Goal: Information Seeking & Learning: Learn about a topic

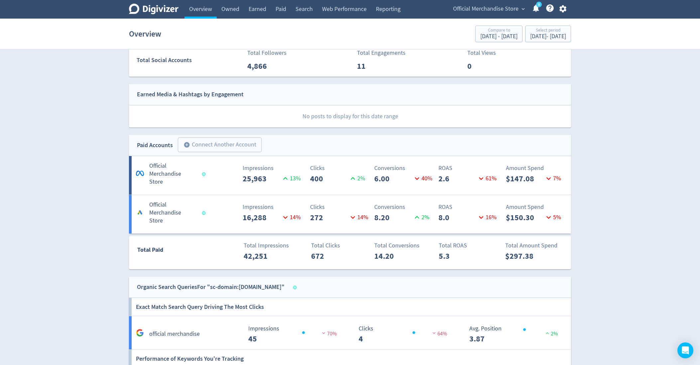
scroll to position [271, 0]
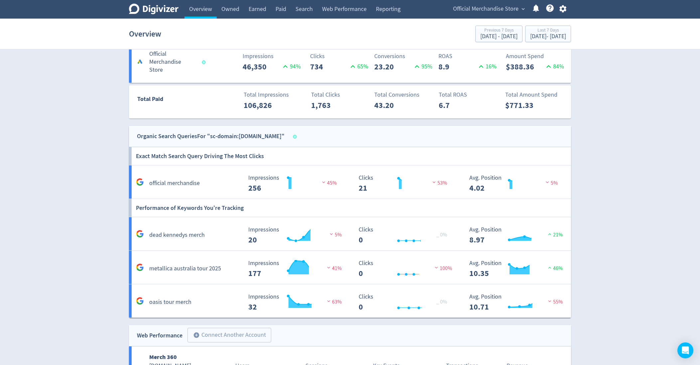
scroll to position [463, 0]
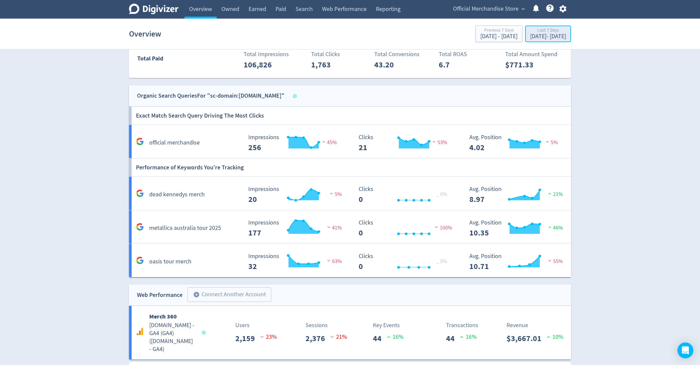
click at [530, 39] on div "[DATE] - [DATE]" at bounding box center [548, 37] width 36 height 6
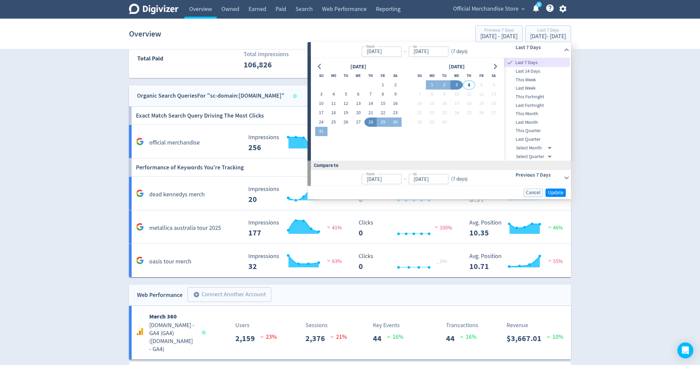
click at [532, 78] on span "This Week" at bounding box center [537, 79] width 66 height 7
type input "[DATE]"
click at [559, 191] on span "Update" at bounding box center [556, 192] width 16 height 5
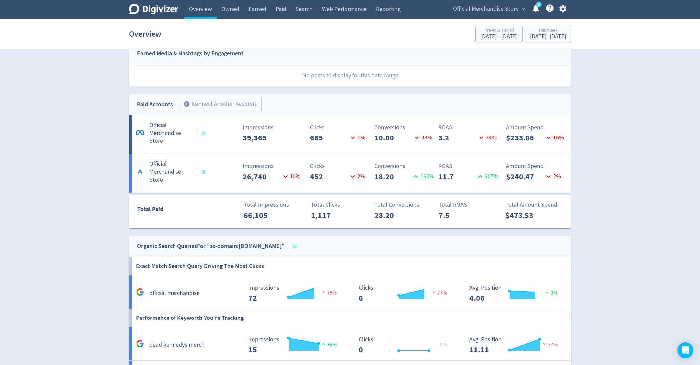
scroll to position [297, 0]
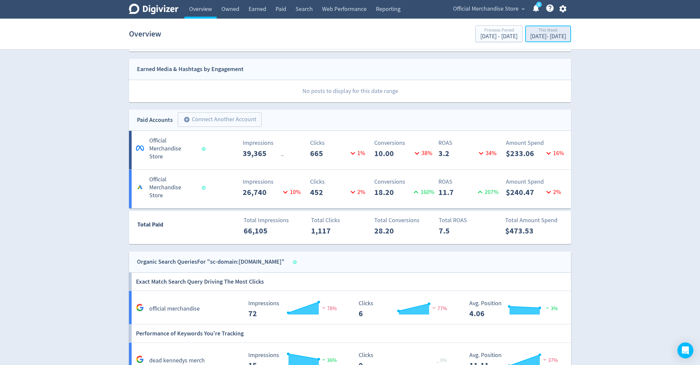
click at [541, 30] on div "This Week" at bounding box center [548, 31] width 36 height 6
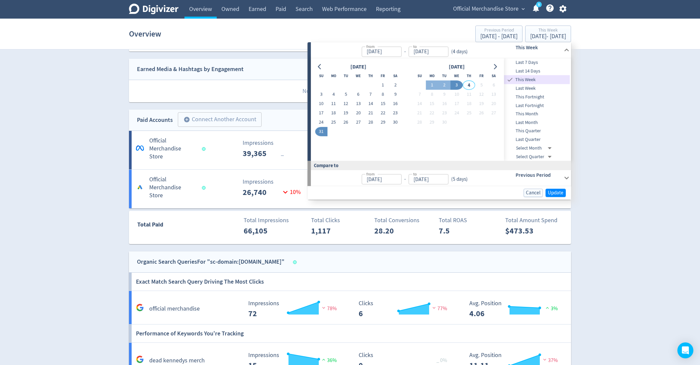
click at [621, 110] on div "Digivizer Logo [PERSON_NAME] Logo Overview Owned Earned Paid Search Web Perform…" at bounding box center [350, 142] width 700 height 879
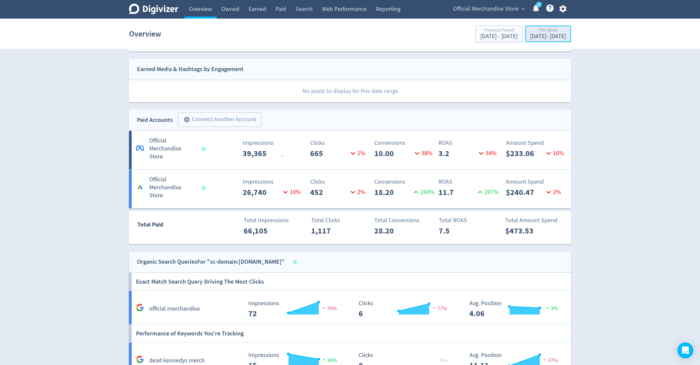
click at [537, 35] on div "[DATE] - [DATE]" at bounding box center [548, 37] width 36 height 6
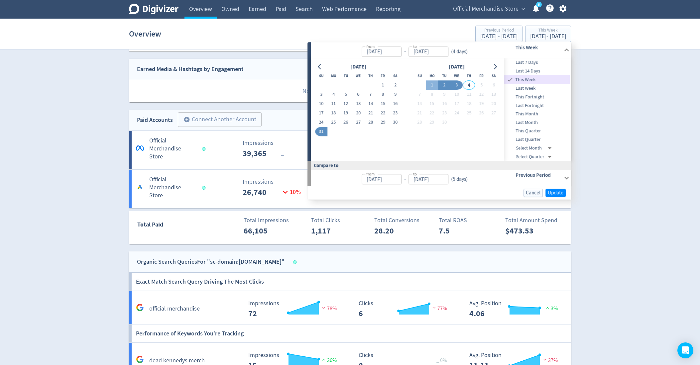
click at [442, 86] on button "2" at bounding box center [444, 85] width 12 height 9
type input "[DATE]"
click at [428, 85] on button "1" at bounding box center [432, 85] width 12 height 9
type input "[DATE]"
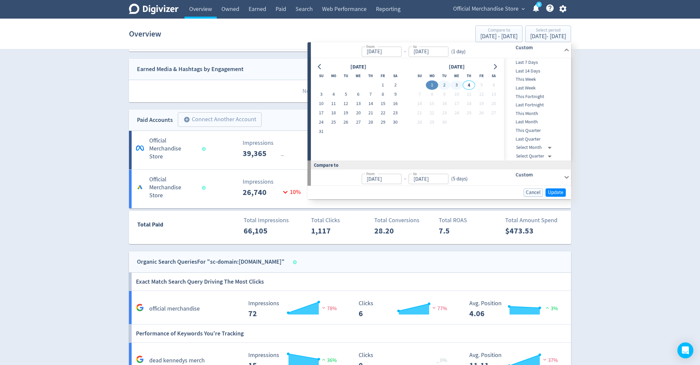
click at [475, 87] on td "4" at bounding box center [469, 85] width 12 height 9
click at [455, 86] on button "3" at bounding box center [456, 85] width 12 height 9
type input "[DATE]"
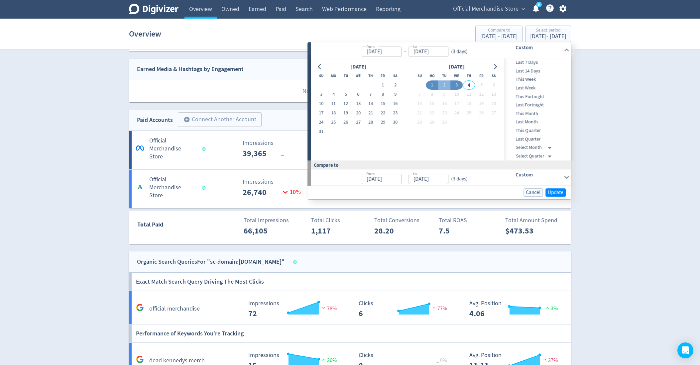
click at [547, 196] on div "Cancel Update" at bounding box center [436, 192] width 258 height 8
click at [554, 192] on span "Update" at bounding box center [556, 192] width 16 height 5
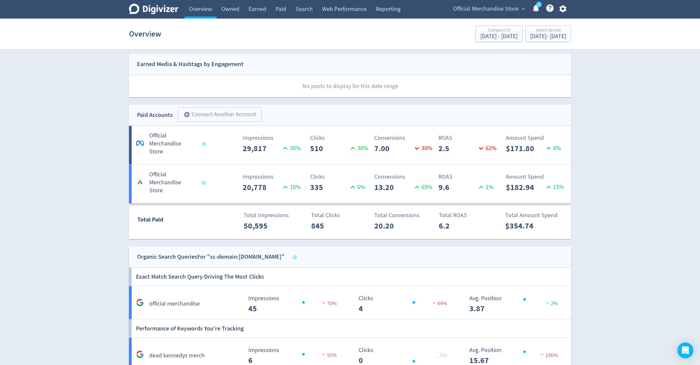
scroll to position [303, 0]
click at [538, 40] on div "[DATE] - [DATE]" at bounding box center [548, 37] width 36 height 6
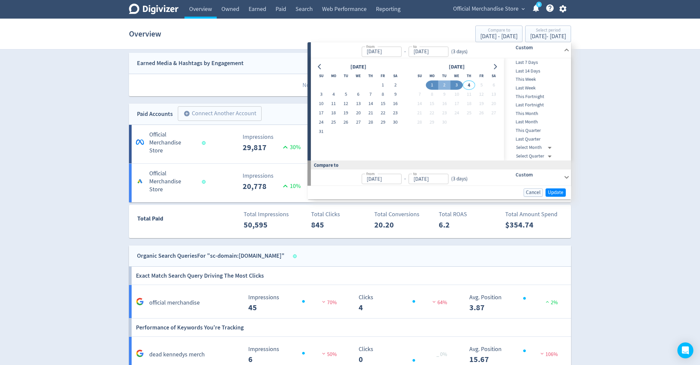
click at [609, 125] on div "Digivizer Logo [PERSON_NAME] Logo Overview Owned Earned Paid Search Web Perform…" at bounding box center [350, 136] width 700 height 879
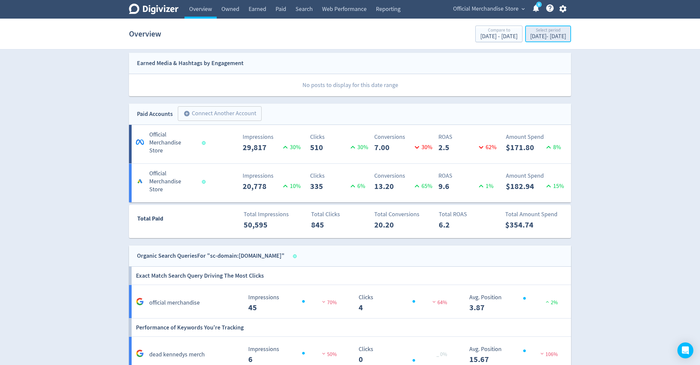
click at [530, 35] on div "[DATE] - [DATE]" at bounding box center [548, 37] width 36 height 6
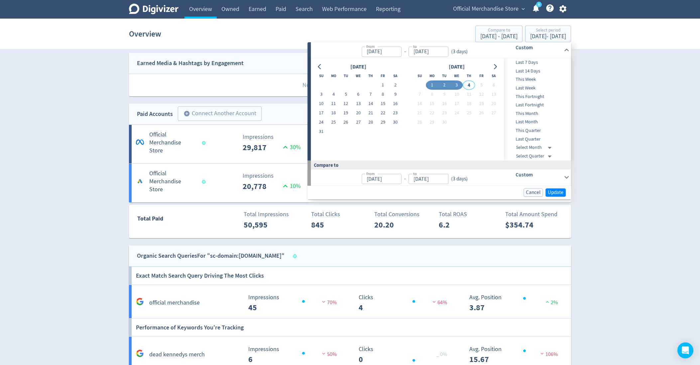
click at [441, 86] on button "2" at bounding box center [444, 85] width 12 height 9
type input "[DATE]"
click at [430, 86] on button "1" at bounding box center [432, 85] width 12 height 9
type input "[DATE]"
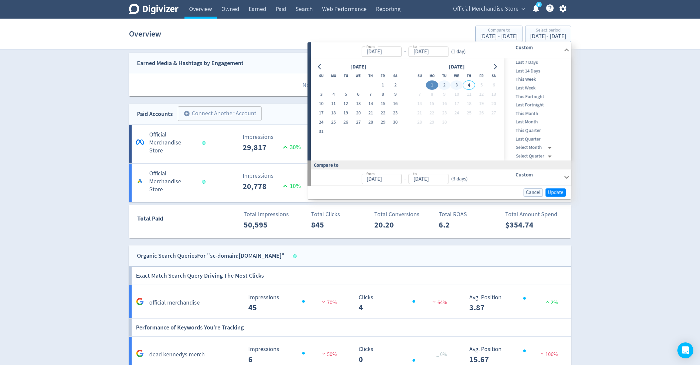
click at [535, 112] on span "This Month" at bounding box center [537, 113] width 66 height 7
type input "[DATE]"
click at [552, 195] on button "Update" at bounding box center [556, 193] width 20 height 8
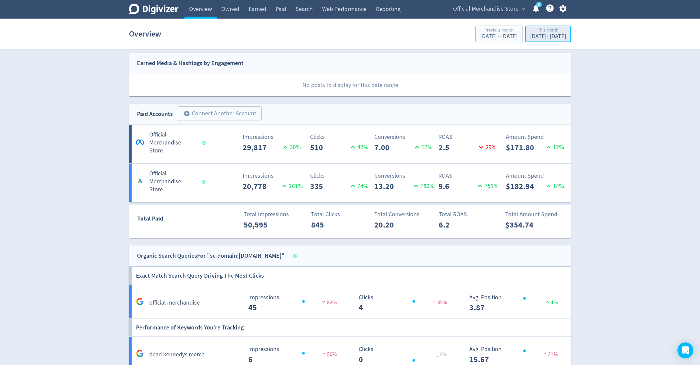
click at [545, 37] on div "[DATE] - [DATE]" at bounding box center [548, 37] width 36 height 6
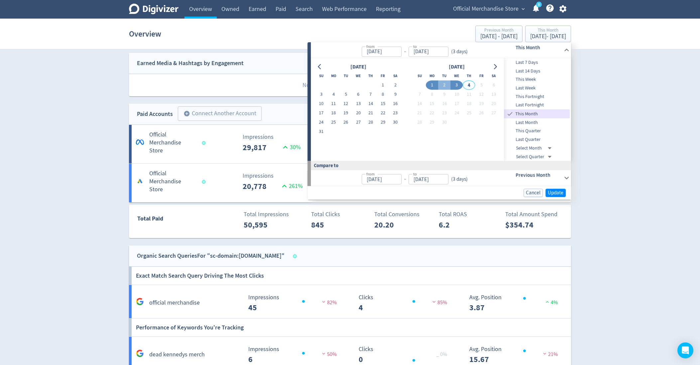
click at [580, 126] on div "Digivizer Logo [PERSON_NAME] Logo Overview Owned Earned Paid Search Web Perform…" at bounding box center [350, 136] width 700 height 879
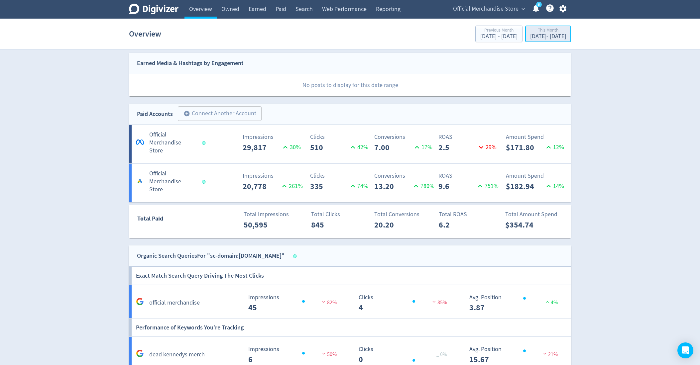
click at [536, 39] on div "[DATE] - [DATE]" at bounding box center [548, 37] width 36 height 6
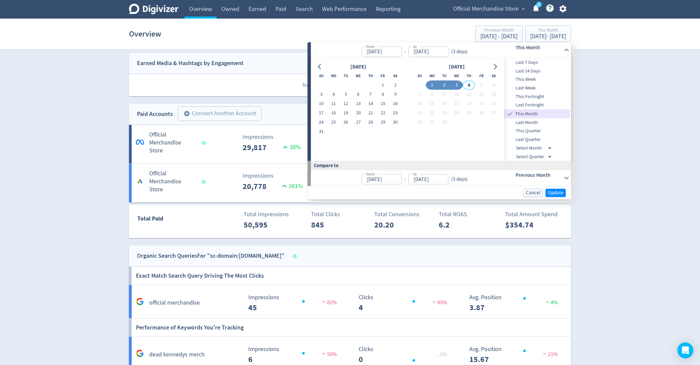
click at [447, 85] on button "2" at bounding box center [444, 85] width 12 height 9
type input "[DATE]"
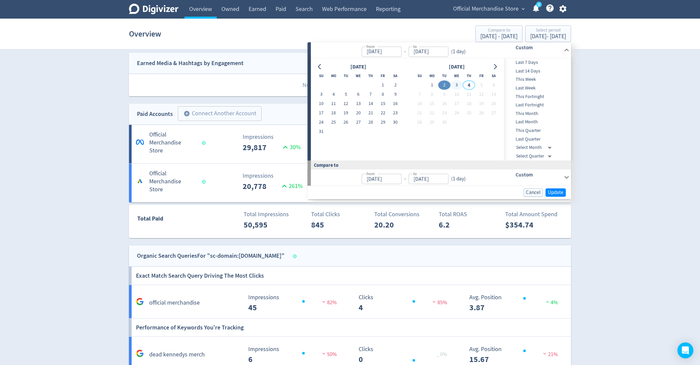
click at [455, 84] on button "3" at bounding box center [456, 85] width 12 height 9
type input "[DATE]"
click at [445, 84] on button "2" at bounding box center [444, 85] width 12 height 9
type input "[DATE]"
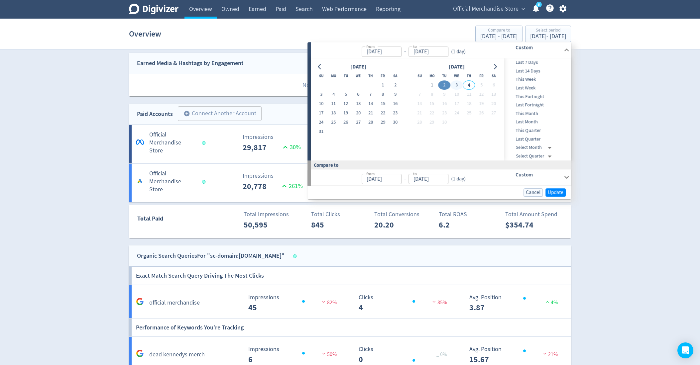
click at [457, 84] on button "3" at bounding box center [456, 85] width 12 height 9
type input "[DATE]"
click at [557, 190] on span "Update" at bounding box center [556, 192] width 16 height 5
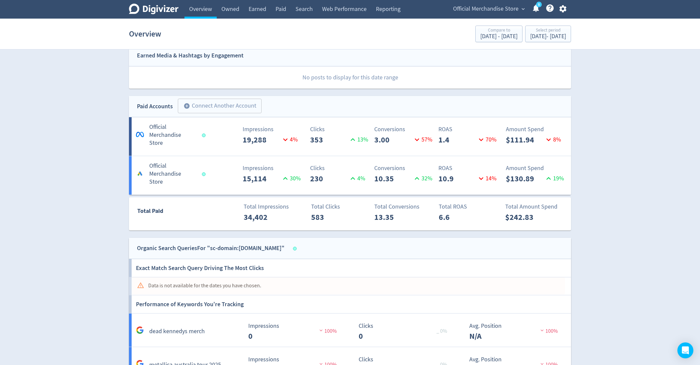
scroll to position [303, 0]
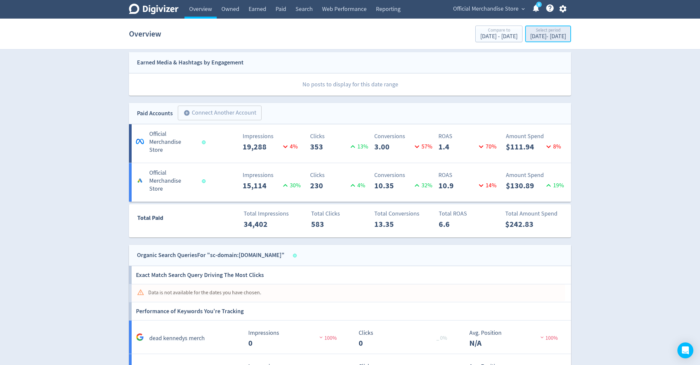
click at [530, 38] on div "[DATE] - [DATE]" at bounding box center [548, 37] width 36 height 6
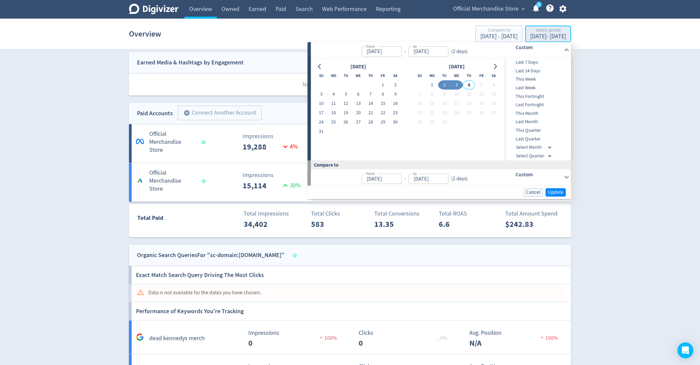
type input "[DATE]"
click at [597, 173] on div "Digivizer Logo [PERSON_NAME] Logo Overview Owned Earned Paid Search Web Perform…" at bounding box center [350, 129] width 700 height 864
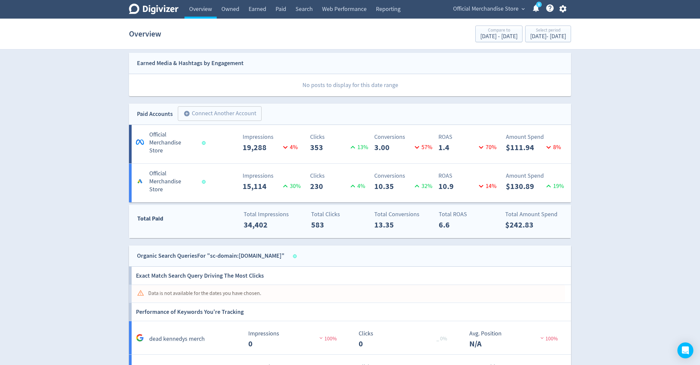
scroll to position [302, 0]
click at [205, 155] on Store-1 "Logo of Meta Platforms -- Graphic created by [PERSON_NAME] * Official Merchandi…" at bounding box center [350, 144] width 442 height 39
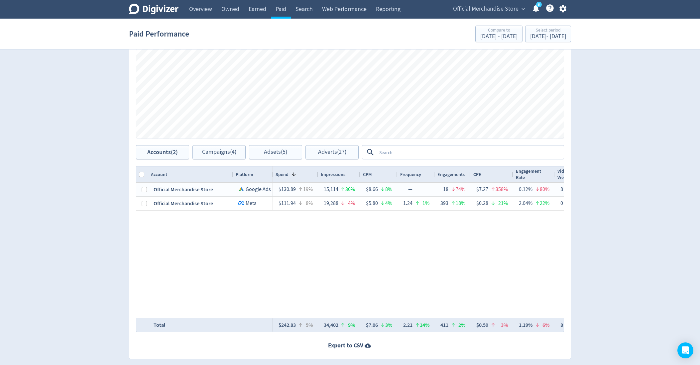
scroll to position [243, 0]
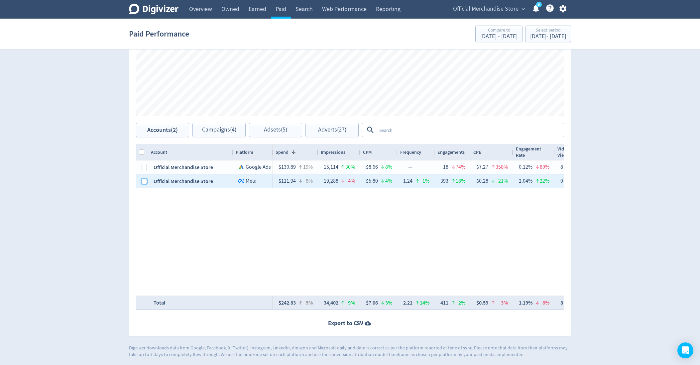
click at [142, 181] on input "Press Space to toggle row selection (unchecked)" at bounding box center [144, 181] width 5 height 5
checkbox input "true"
checkbox input "false"
click at [228, 133] on span "Campaigns (2)" at bounding box center [219, 130] width 34 height 6
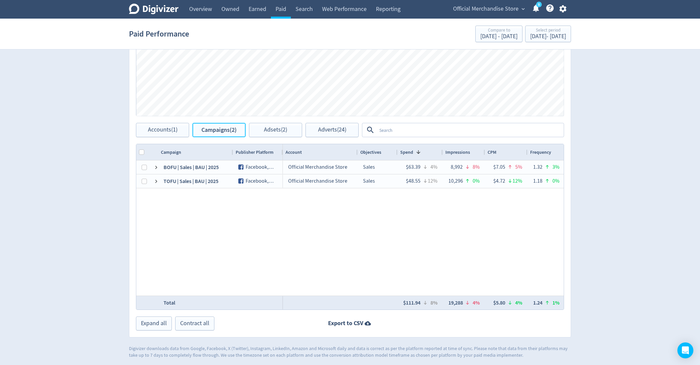
scroll to position [0, 14]
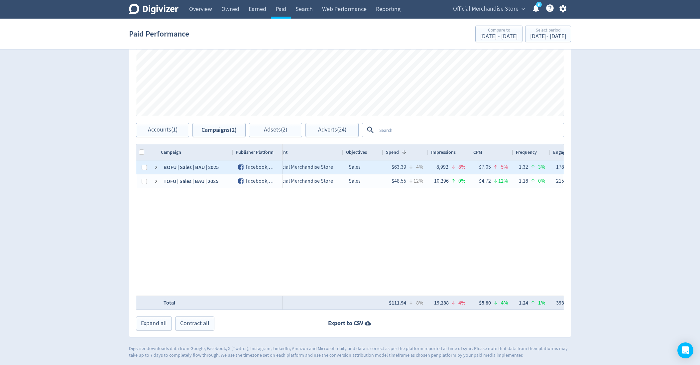
click at [140, 167] on div at bounding box center [142, 168] width 12 height 14
click at [143, 167] on input "Press Space to toggle row selection (unchecked)" at bounding box center [144, 167] width 5 height 5
checkbox input "true"
checkbox input "false"
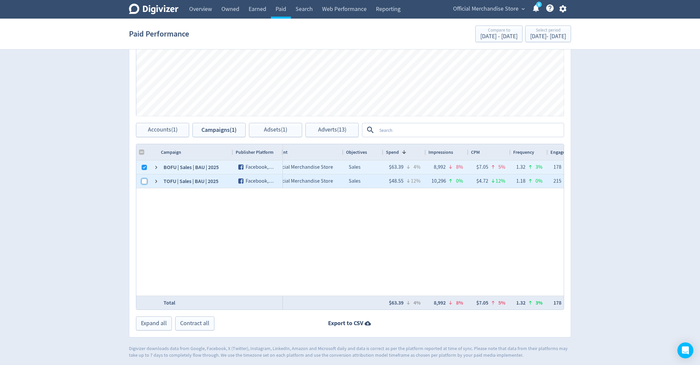
click at [144, 179] on input "Press Space to toggle row selection (unchecked)" at bounding box center [144, 181] width 5 height 5
checkbox input "true"
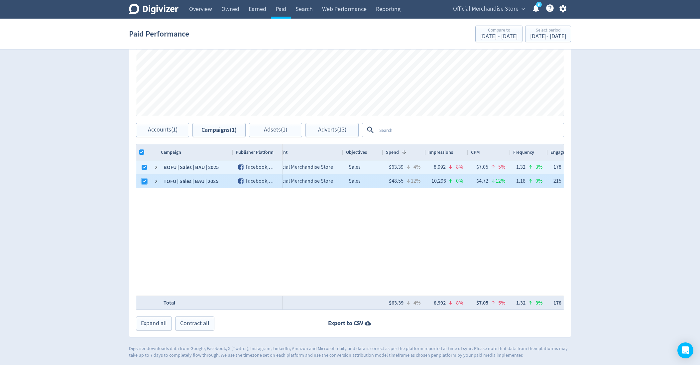
checkbox input "true"
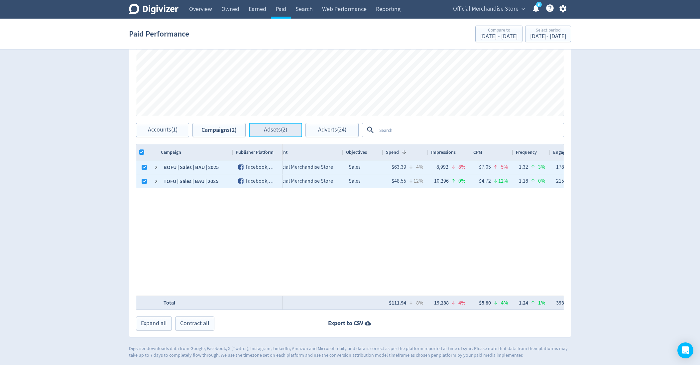
click at [266, 131] on span "Adsets (2)" at bounding box center [275, 130] width 23 height 6
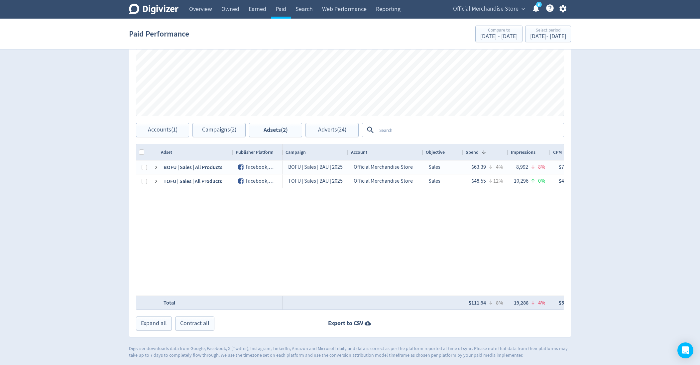
drag, startPoint x: 357, startPoint y: 153, endPoint x: 346, endPoint y: 153, distance: 11.3
click at [347, 153] on div at bounding box center [348, 152] width 3 height 16
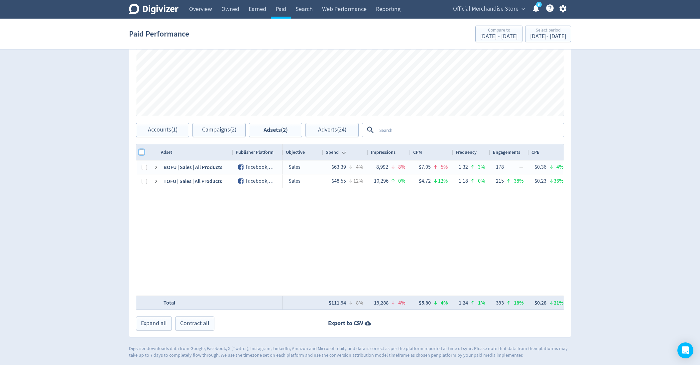
click at [141, 152] on input "Column with Header Selection" at bounding box center [141, 152] width 5 height 5
checkbox input "true"
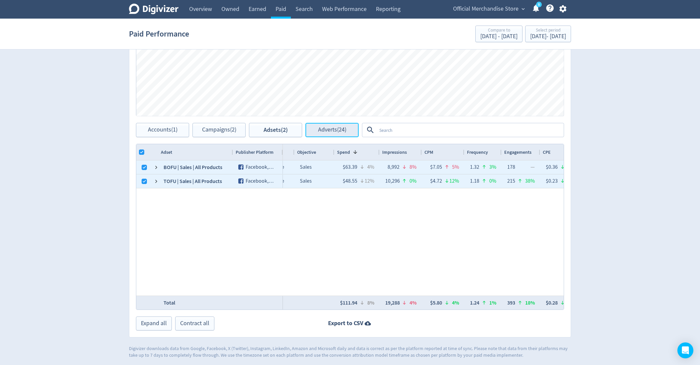
click at [340, 132] on span "Adverts (24)" at bounding box center [332, 130] width 28 height 6
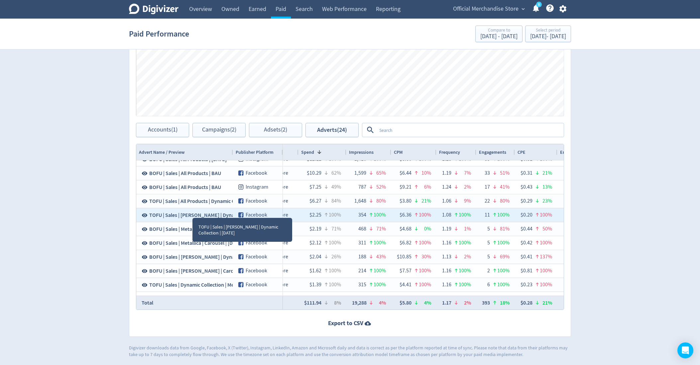
click at [143, 214] on icon at bounding box center [145, 215] width 6 height 6
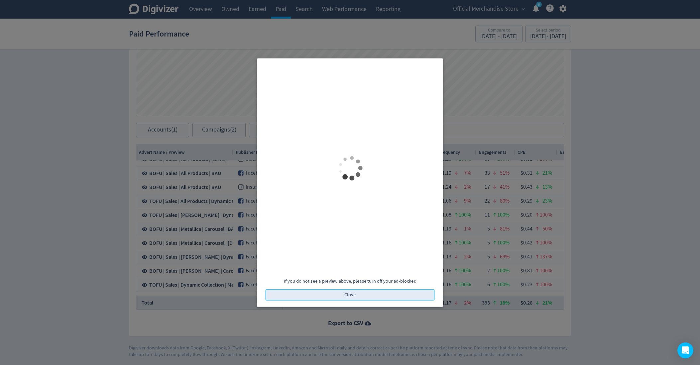
click at [384, 299] on button "Close" at bounding box center [350, 295] width 169 height 11
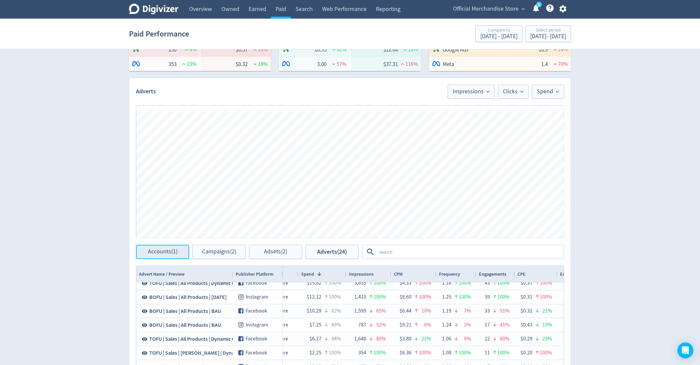
click at [171, 249] on span "Accounts (1)" at bounding box center [163, 252] width 30 height 6
checkbox input "false"
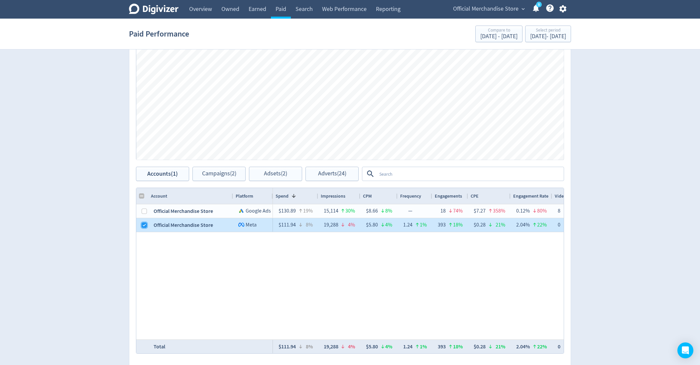
click at [144, 223] on input "Press Space to toggle row selection (checked)" at bounding box center [144, 225] width 5 height 5
checkbox input "false"
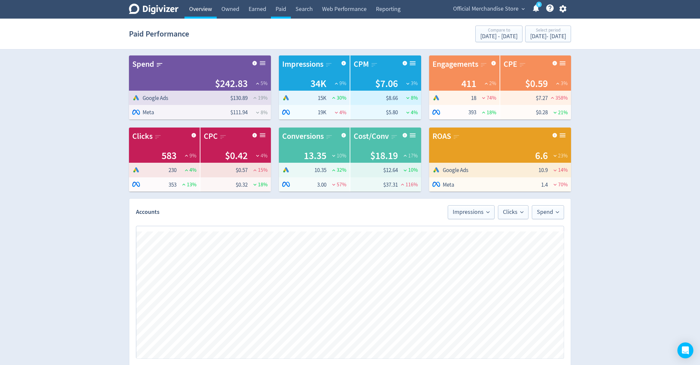
click at [203, 15] on link "Overview" at bounding box center [200, 9] width 32 height 19
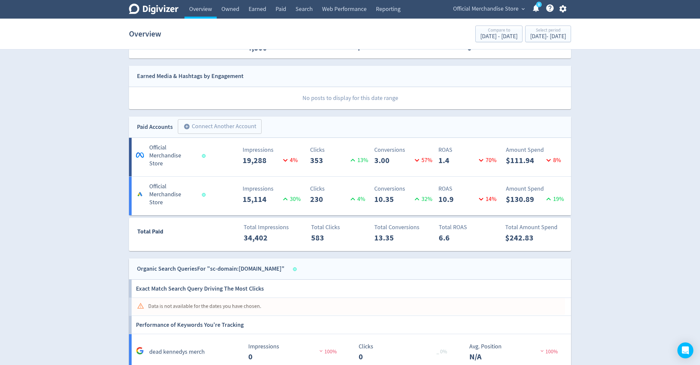
click at [547, 22] on section "Overview Compare to [DATE] - [DATE] Select period [DATE] - [DATE]" at bounding box center [350, 34] width 700 height 31
click at [541, 29] on div "Select period" at bounding box center [548, 31] width 36 height 6
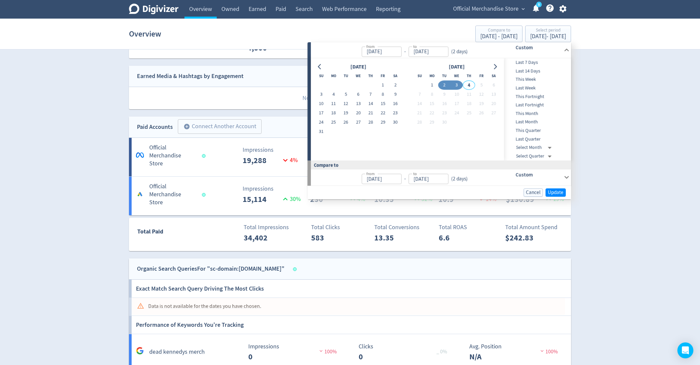
click at [524, 63] on span "Last 7 Days" at bounding box center [537, 62] width 66 height 7
type input "[DATE]"
click at [556, 193] on span "Update" at bounding box center [556, 192] width 16 height 5
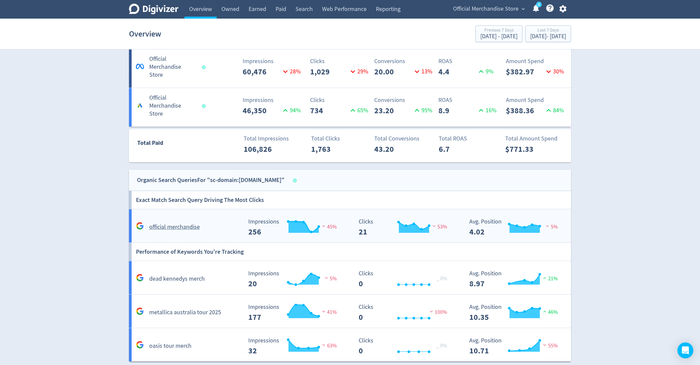
scroll to position [510, 0]
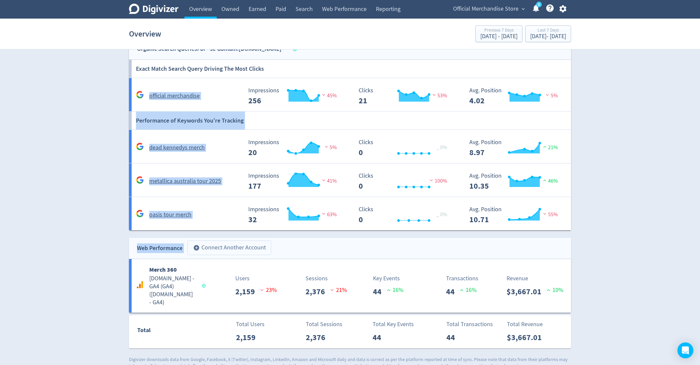
drag, startPoint x: 19, startPoint y: 85, endPoint x: 248, endPoint y: 242, distance: 277.8
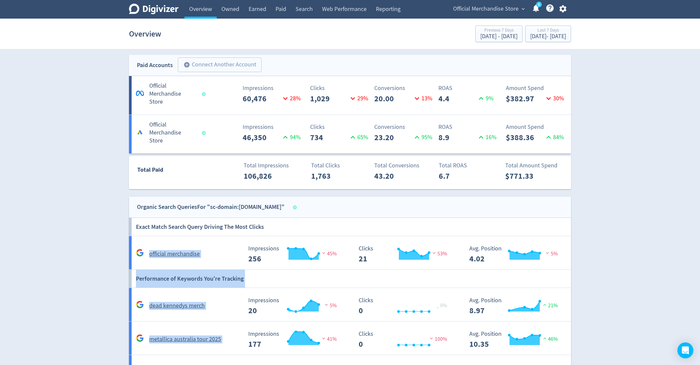
scroll to position [338, 0]
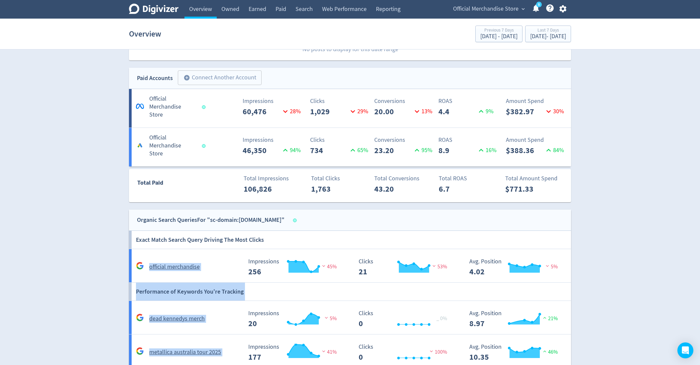
click at [208, 136] on div "Impressions 46,350 94 %" at bounding box center [241, 146] width 73 height 21
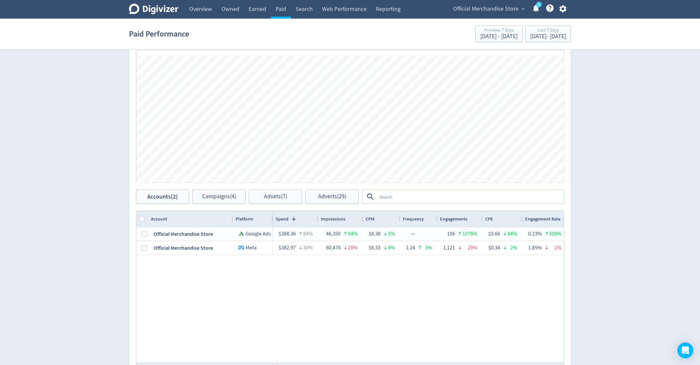
scroll to position [243, 0]
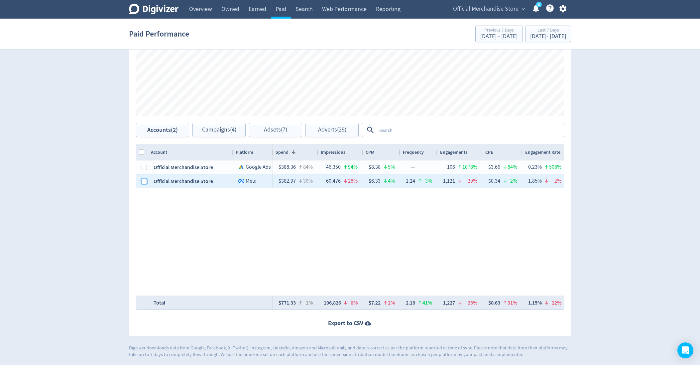
click at [144, 181] on input "Press Space to toggle row selection (unchecked)" at bounding box center [144, 181] width 5 height 5
checkbox input "true"
click at [338, 128] on span "Adverts (24)" at bounding box center [332, 130] width 28 height 6
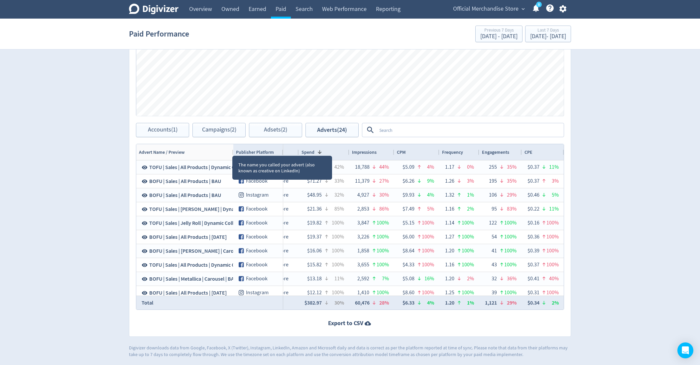
drag, startPoint x: 232, startPoint y: 149, endPoint x: 271, endPoint y: 149, distance: 39.6
click at [234, 149] on div at bounding box center [233, 152] width 3 height 16
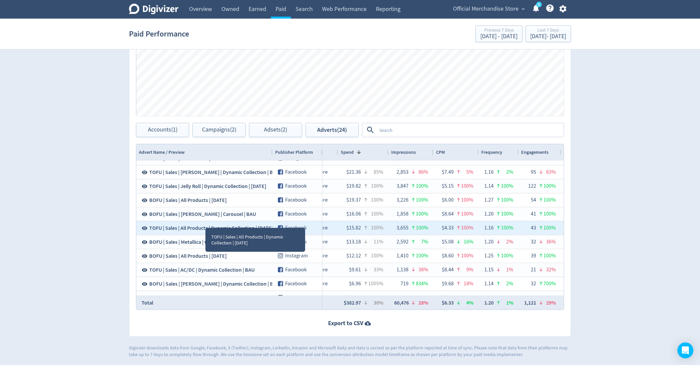
scroll to position [46, 0]
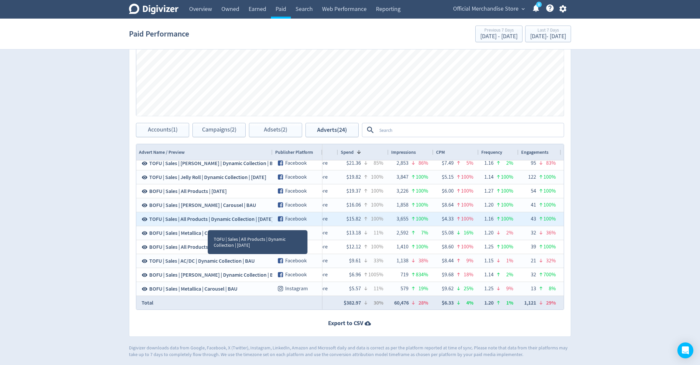
drag, startPoint x: 201, startPoint y: 232, endPoint x: 207, endPoint y: 224, distance: 10.4
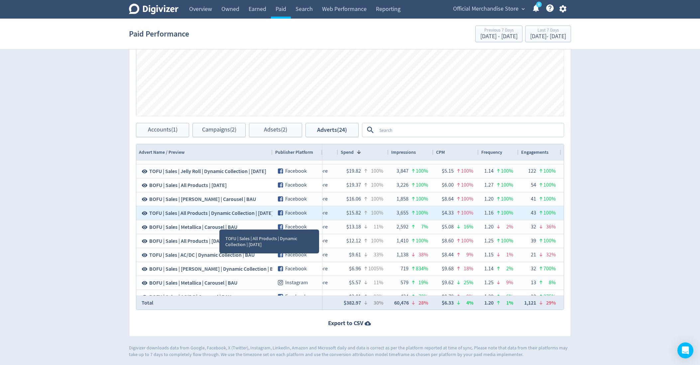
scroll to position [59, 0]
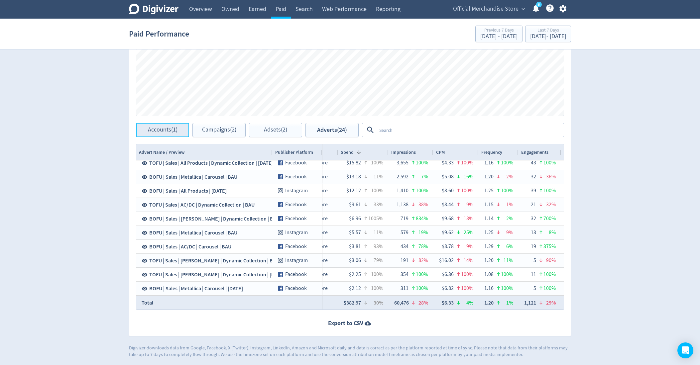
click at [178, 133] on button "Accounts (1)" at bounding box center [162, 130] width 53 height 14
checkbox input "false"
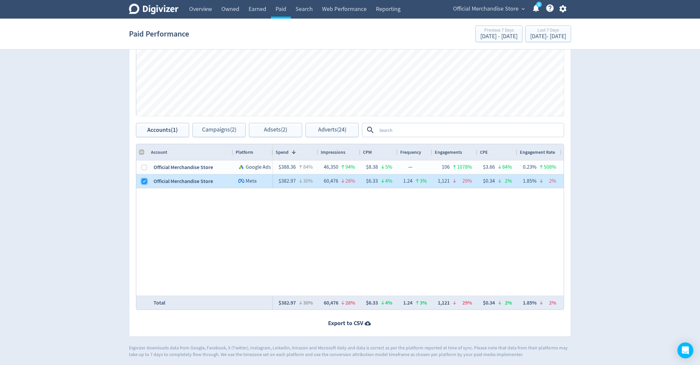
click at [144, 182] on input "Press Space to toggle row selection (checked)" at bounding box center [144, 181] width 5 height 5
checkbox input "false"
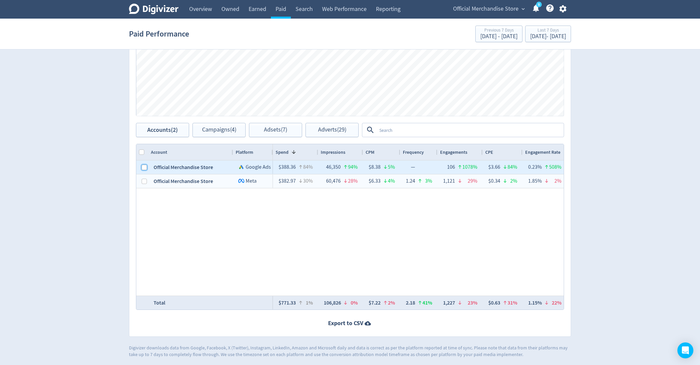
click at [143, 167] on input "Press Space to toggle row selection (unchecked)" at bounding box center [144, 167] width 5 height 5
checkbox input "true"
checkbox input "false"
click at [210, 131] on span "Campaigns (2)" at bounding box center [219, 130] width 34 height 6
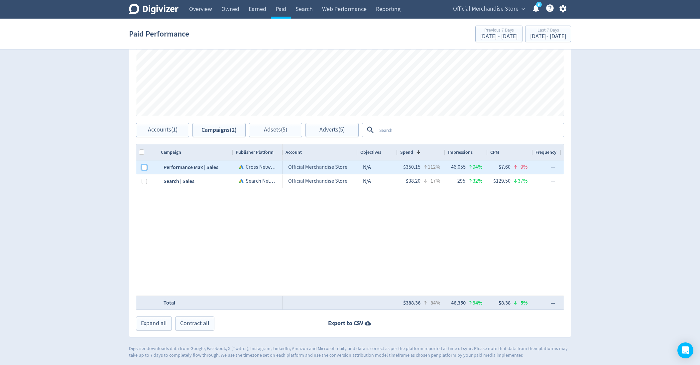
click at [143, 167] on input "Press Space to toggle row selection (unchecked)" at bounding box center [144, 167] width 5 height 5
checkbox input "true"
click at [278, 130] on span "Adsets (0)" at bounding box center [275, 130] width 23 height 6
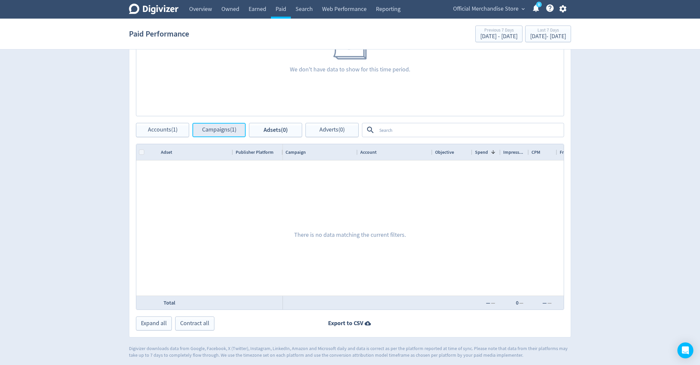
click at [220, 132] on span "Campaigns (1)" at bounding box center [219, 130] width 34 height 6
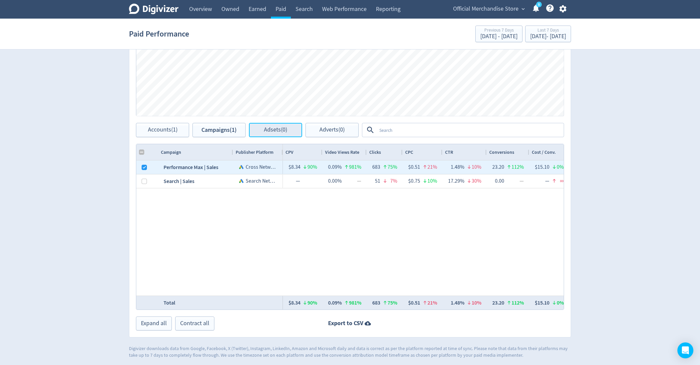
click at [274, 129] on span "Adsets (0)" at bounding box center [275, 130] width 23 height 6
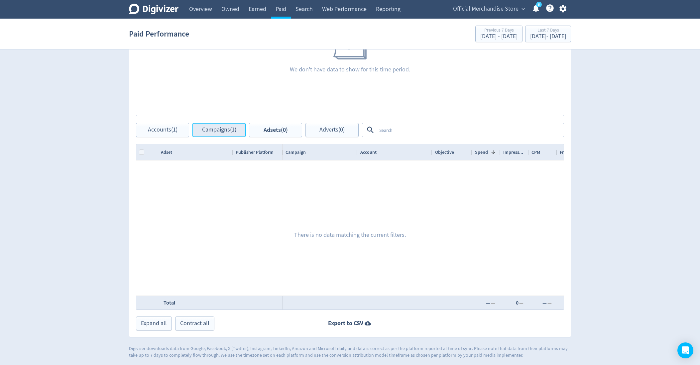
click at [235, 127] on span "Campaigns (1)" at bounding box center [219, 130] width 34 height 6
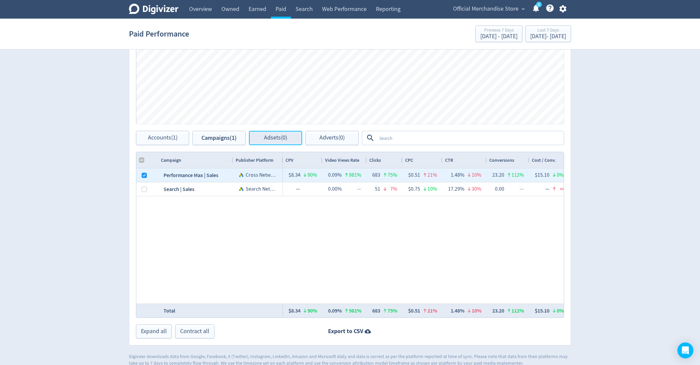
click at [270, 141] on button "Adsets (0)" at bounding box center [275, 138] width 53 height 14
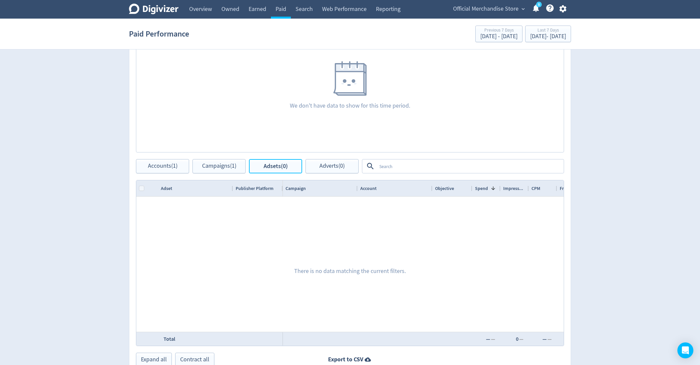
scroll to position [196, 0]
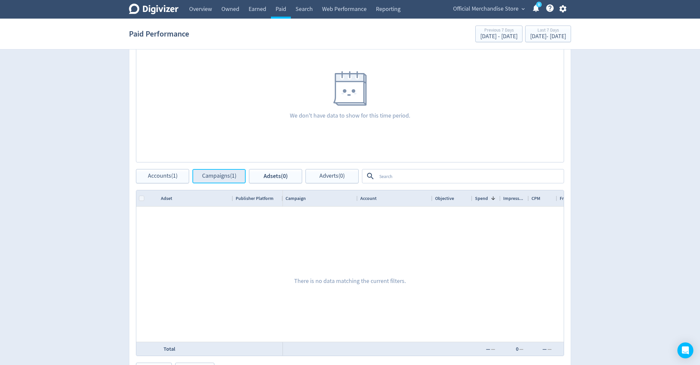
click at [215, 173] on span "Campaigns (1)" at bounding box center [219, 176] width 34 height 6
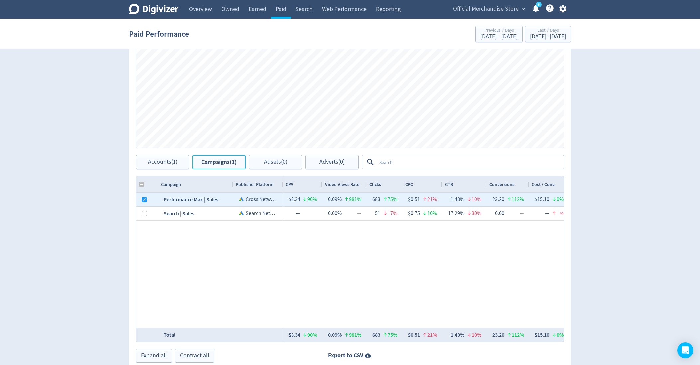
scroll to position [211, 0]
click at [402, 228] on div "Official Merchandise Store N/A $350.15 112% 46,055 94% $7.60 9% — 106 1078% $3.…" at bounding box center [423, 259] width 281 height 135
click at [278, 161] on span "Adsets (0)" at bounding box center [275, 161] width 23 height 6
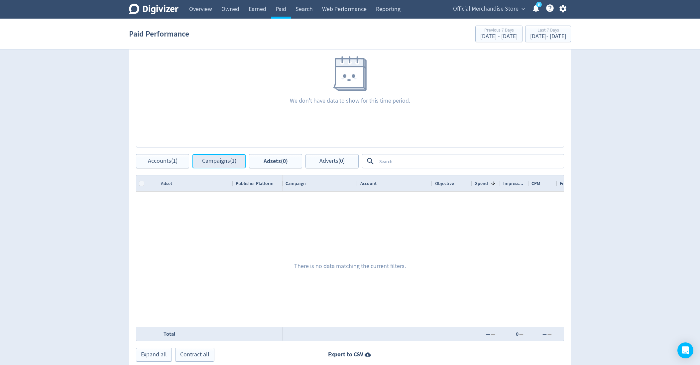
click at [225, 162] on span "Campaigns (1)" at bounding box center [219, 161] width 34 height 6
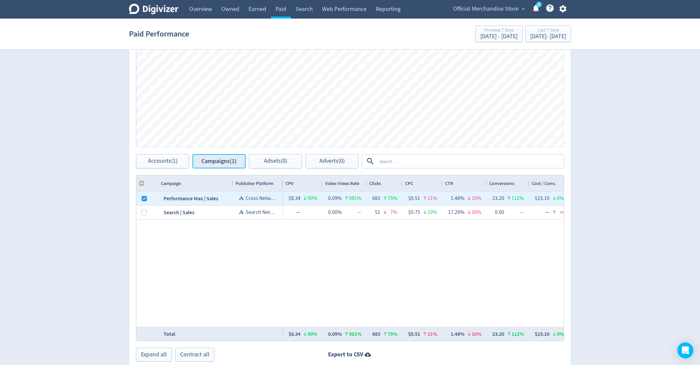
checkbox input "false"
click at [486, 12] on span "Official Merchandise Store" at bounding box center [485, 9] width 65 height 11
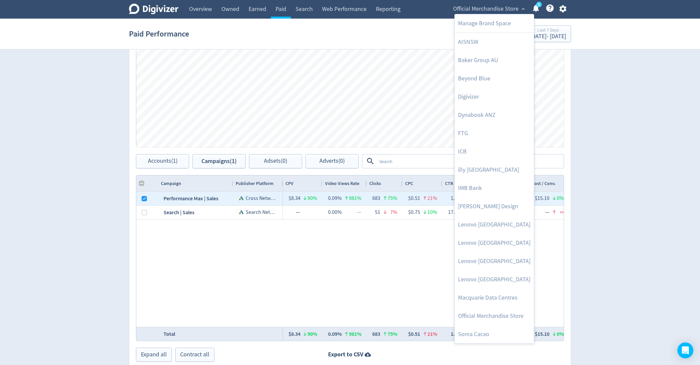
click at [291, 254] on div at bounding box center [350, 182] width 700 height 365
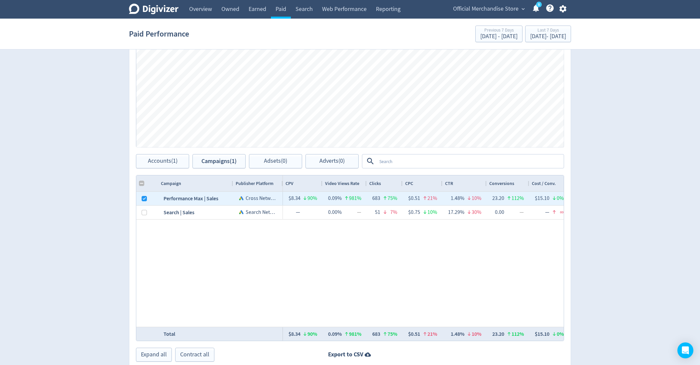
click at [501, 8] on span "Official Merchandise Store" at bounding box center [485, 9] width 65 height 11
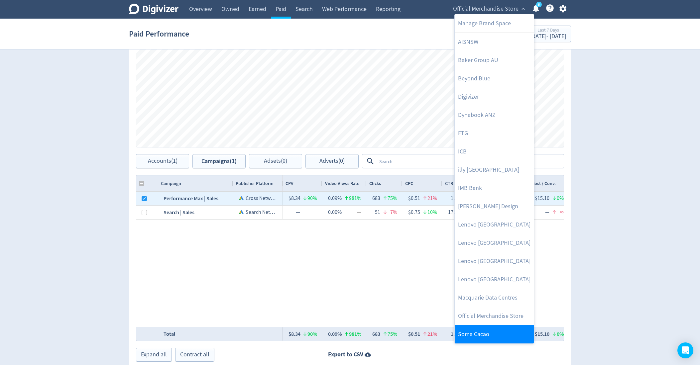
click at [487, 332] on link "Soma Cacao" at bounding box center [494, 334] width 79 height 18
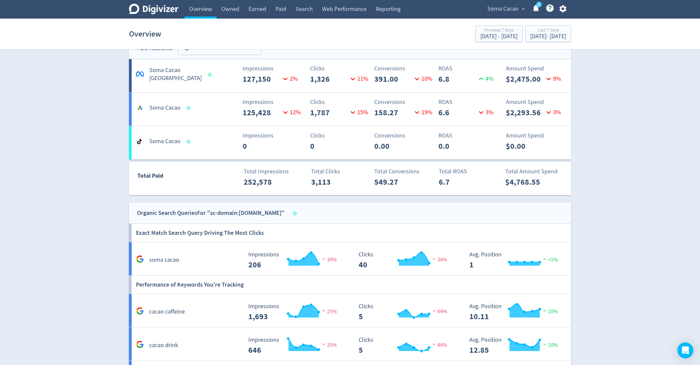
scroll to position [376, 0]
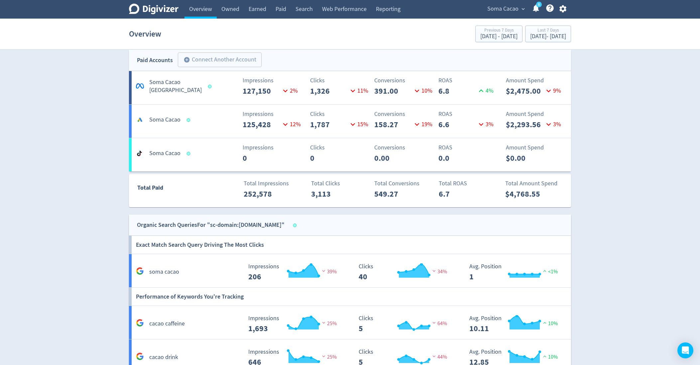
click at [202, 137] on Cacao-7 "Soma Cacao Impressions 125,428 12 % Clicks 1,787 15 % Conversions 158.27 19 % R…" at bounding box center [350, 121] width 442 height 33
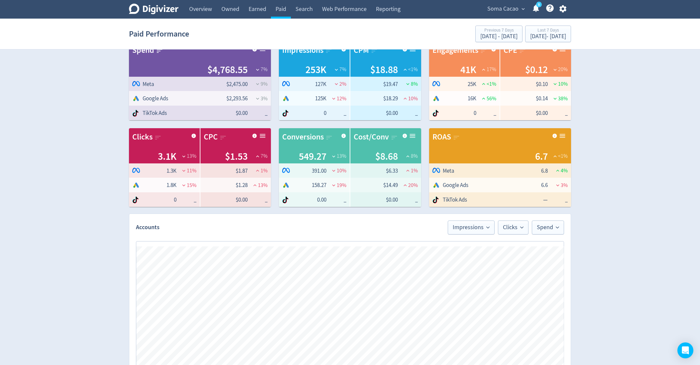
scroll to position [272, 0]
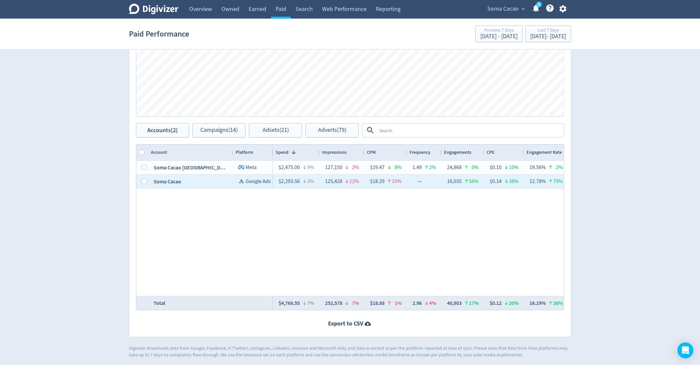
click at [142, 184] on div at bounding box center [144, 181] width 5 height 13
click at [142, 183] on input "Press Space to toggle row selection (unchecked)" at bounding box center [144, 181] width 5 height 5
checkbox input "true"
checkbox input "false"
click at [219, 132] on span "Campaigns (8)" at bounding box center [219, 130] width 34 height 6
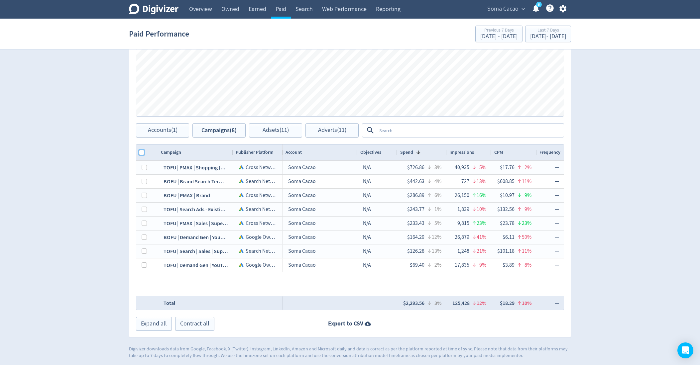
click at [139, 152] on input "Column with Header Selection" at bounding box center [141, 152] width 5 height 5
checkbox input "true"
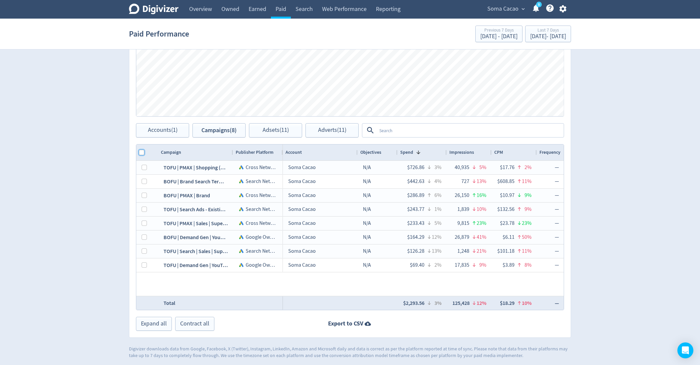
checkbox input "true"
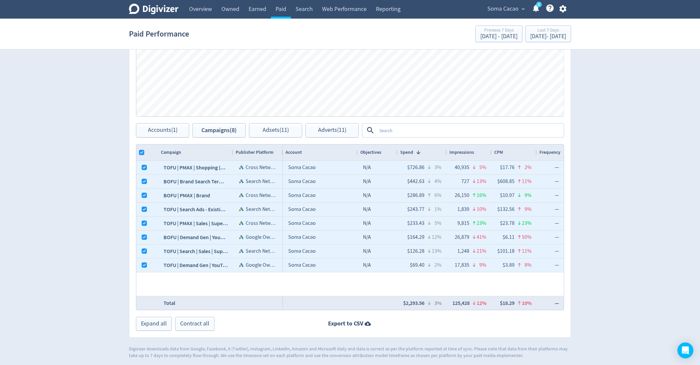
click at [276, 139] on div "Campaigns Impressions Clicks Spend Spend Clicks Impressions Press Space or Ente…" at bounding box center [350, 147] width 442 height 382
click at [274, 133] on span "Adsets (11)" at bounding box center [276, 130] width 26 height 6
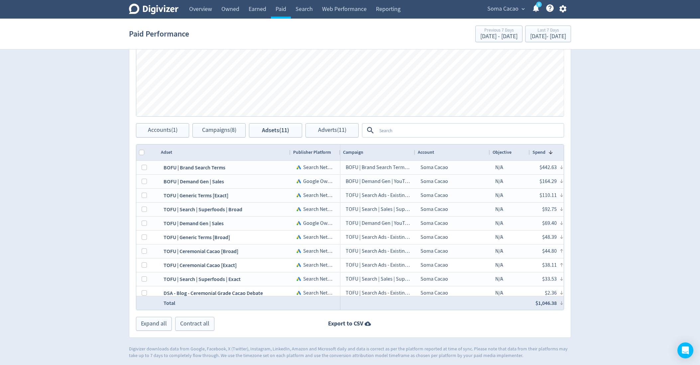
drag, startPoint x: 232, startPoint y: 153, endPoint x: 302, endPoint y: 153, distance: 69.5
click at [292, 153] on div at bounding box center [290, 153] width 3 height 16
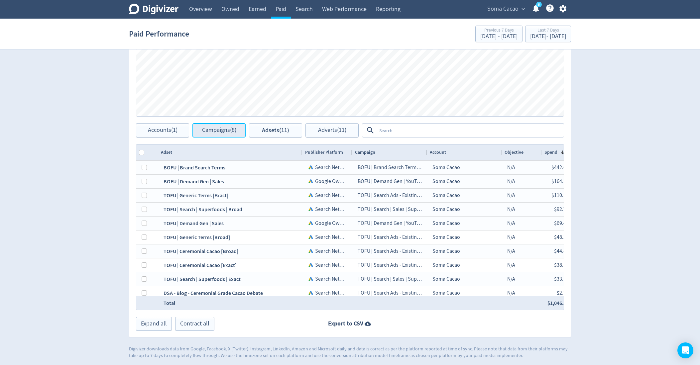
click at [228, 127] on span "Campaigns (8)" at bounding box center [219, 130] width 34 height 6
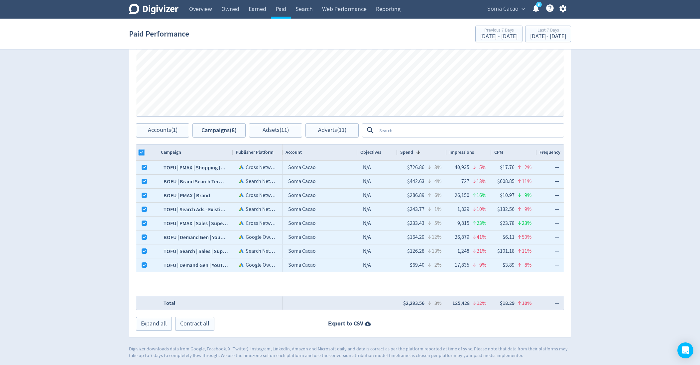
click at [140, 153] on input "Column with Header Selection" at bounding box center [141, 152] width 5 height 5
checkbox input "false"
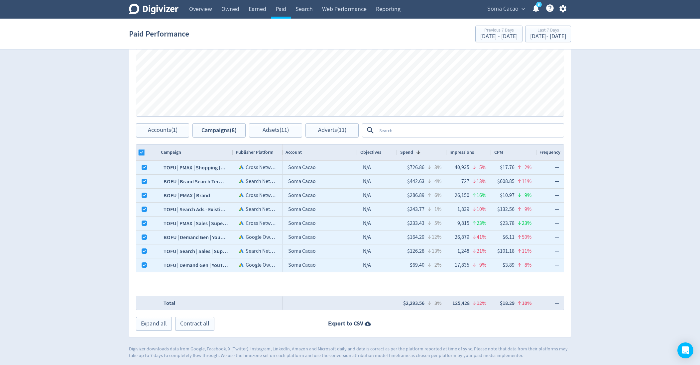
checkbox input "false"
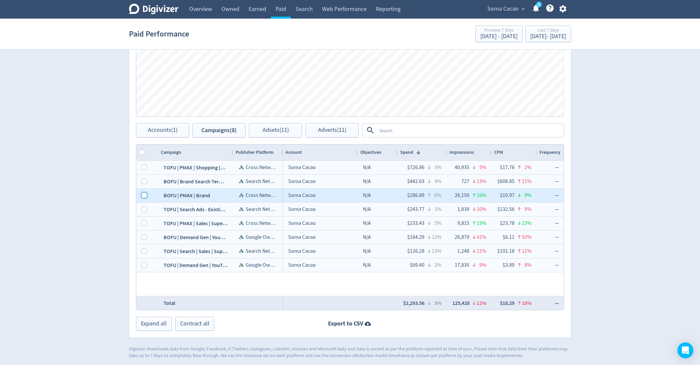
click at [145, 193] on input "Press Space to toggle row selection (unchecked)" at bounding box center [144, 195] width 5 height 5
checkbox input "true"
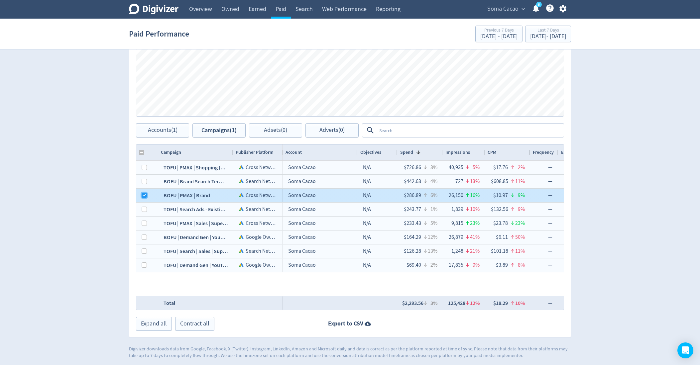
checkbox input "false"
click at [143, 196] on input "Press Space to toggle row selection (checked)" at bounding box center [144, 195] width 5 height 5
checkbox input "false"
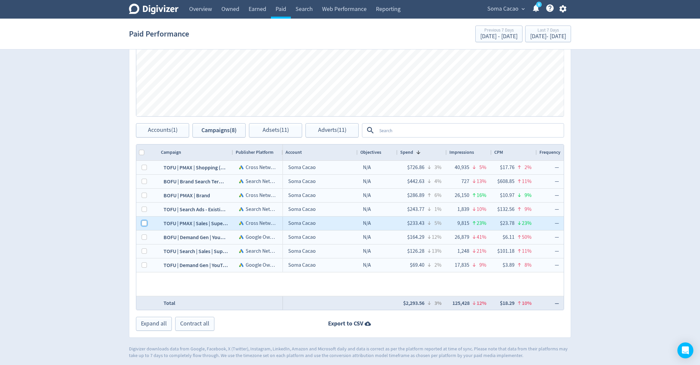
click at [144, 222] on input "Press Space to toggle row selection (unchecked)" at bounding box center [144, 223] width 5 height 5
checkbox input "true"
checkbox input "false"
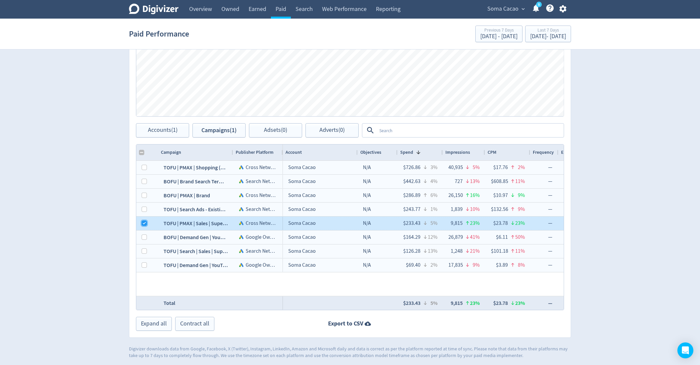
click at [144, 222] on input "Press Space to toggle row selection (checked)" at bounding box center [144, 223] width 5 height 5
checkbox input "false"
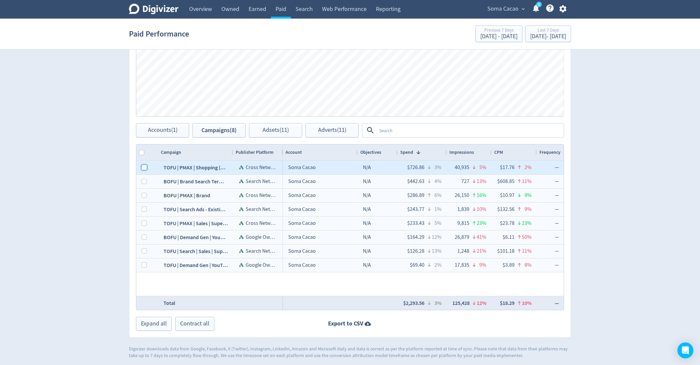
click at [146, 166] on input "Press Space to toggle row selection (unchecked)" at bounding box center [144, 167] width 5 height 5
checkbox input "true"
checkbox input "false"
